Goal: Information Seeking & Learning: Learn about a topic

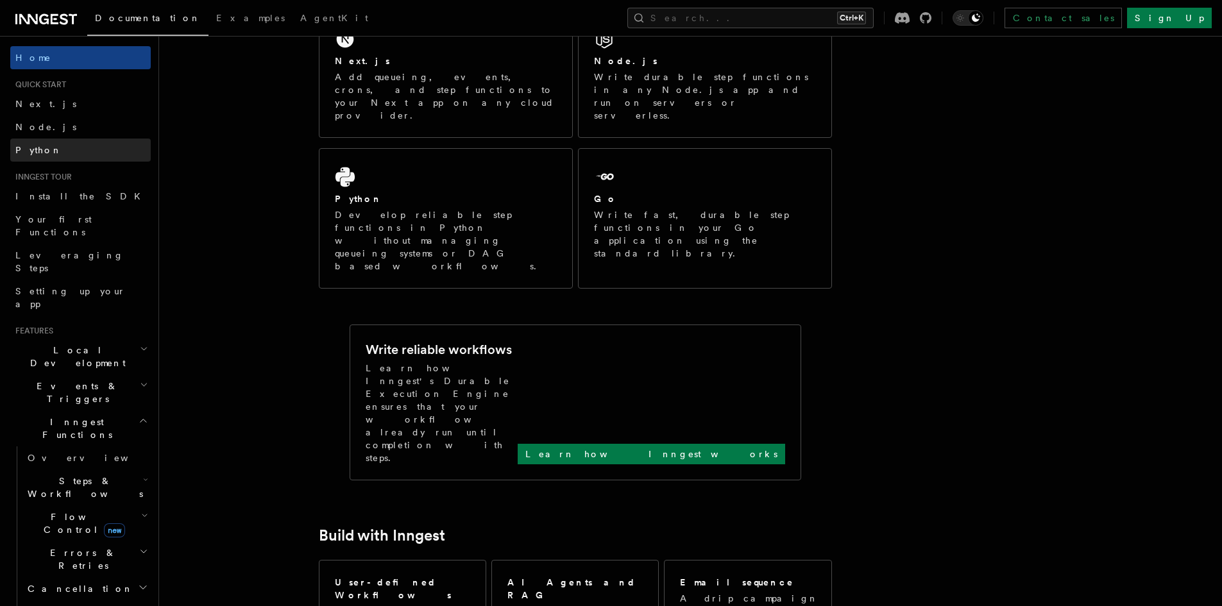
click at [56, 149] on link "Python" at bounding box center [80, 150] width 141 height 23
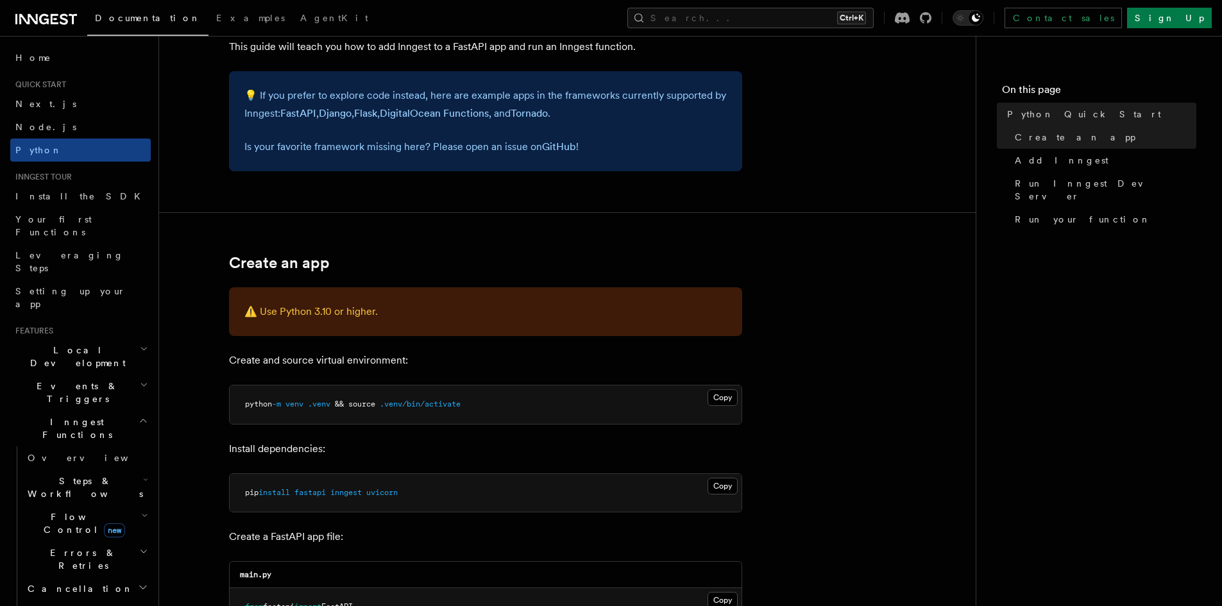
scroll to position [321, 0]
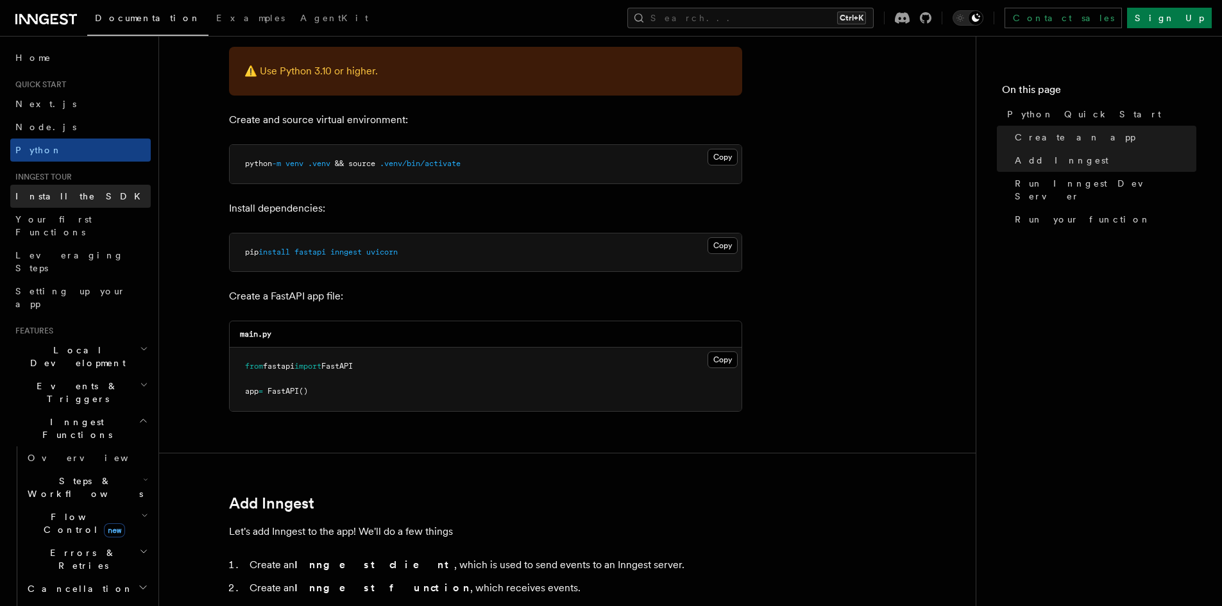
click at [54, 190] on span "Install the SDK" at bounding box center [81, 196] width 133 height 13
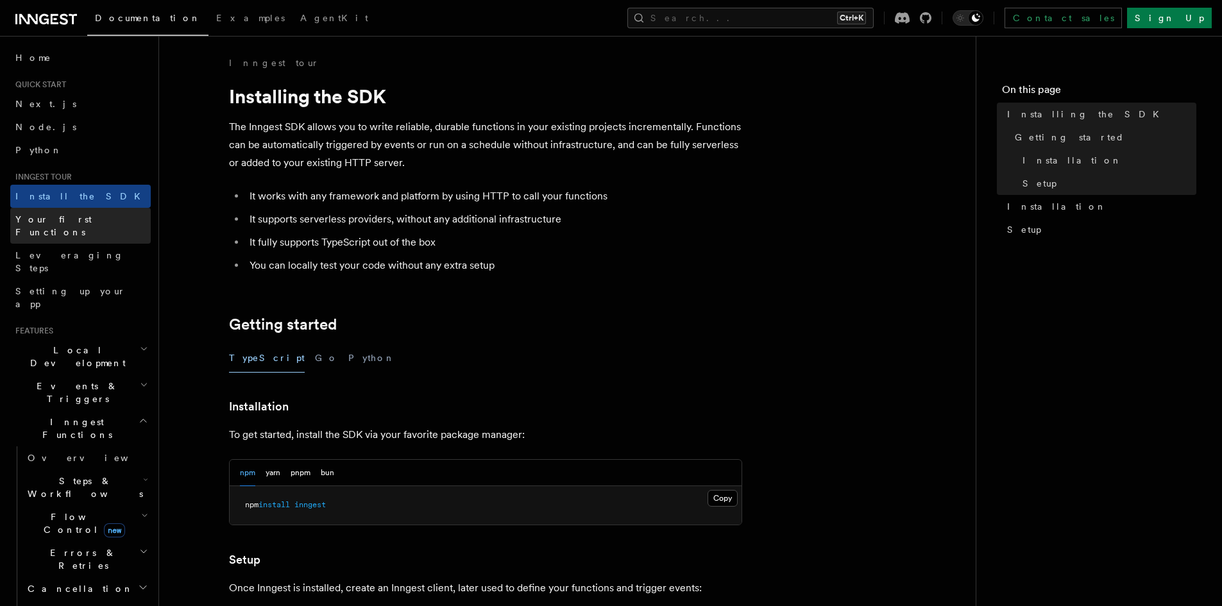
click at [49, 220] on span "Your first Functions" at bounding box center [53, 225] width 76 height 23
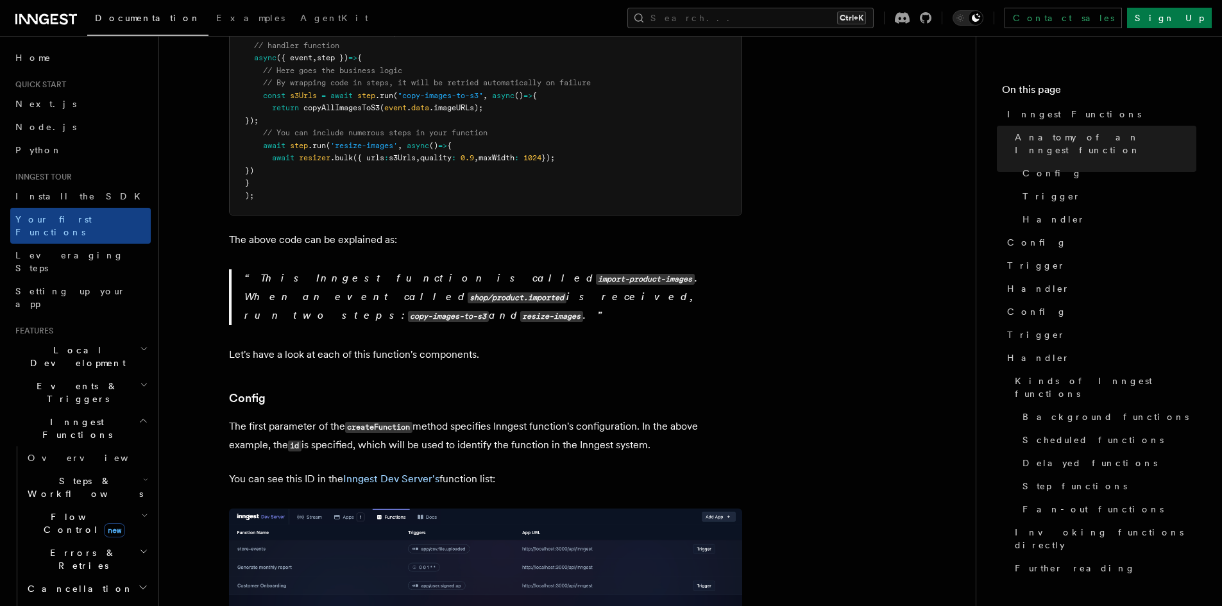
scroll to position [770, 0]
